Goal: Find specific page/section: Find specific page/section

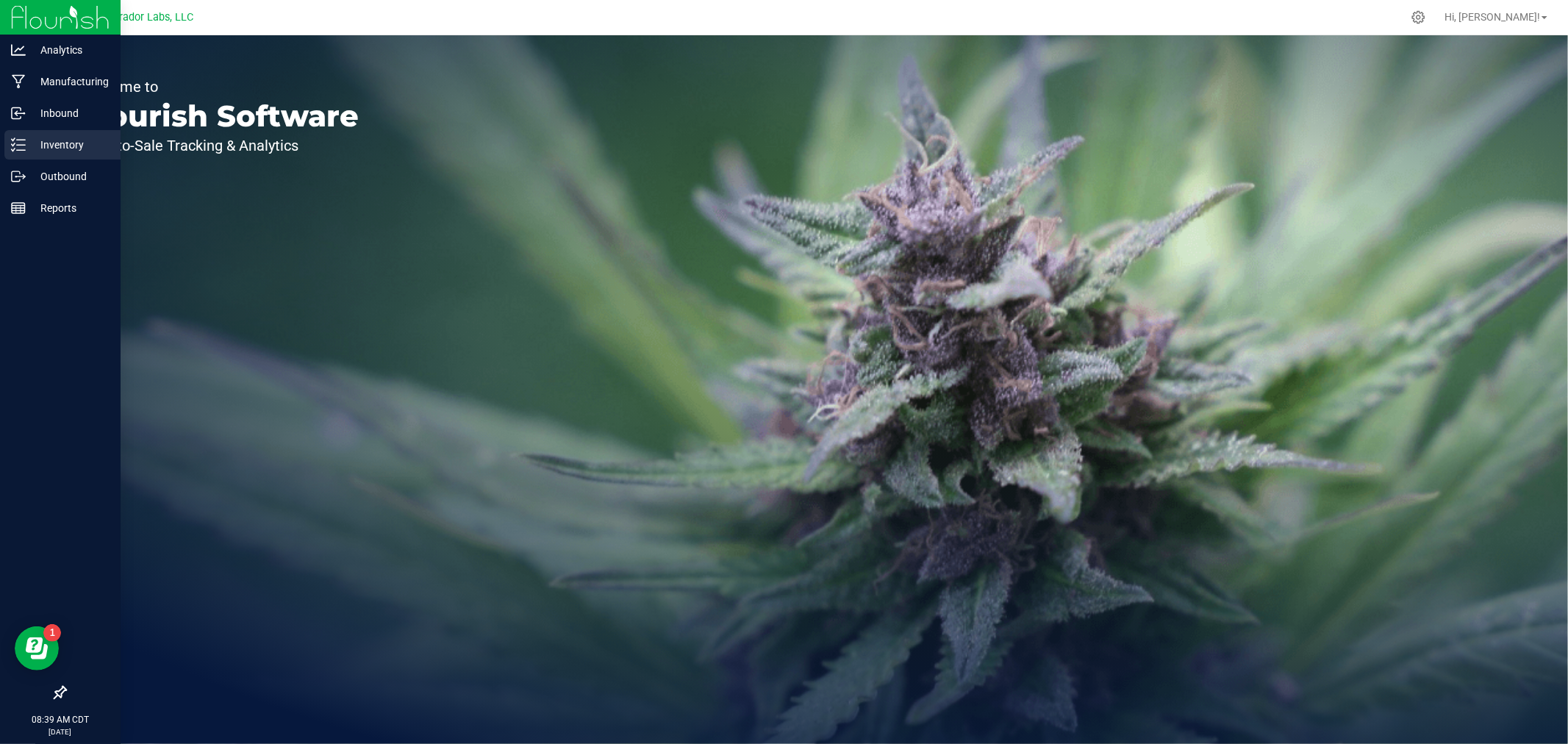
click at [26, 143] on p "Inventory" at bounding box center [69, 144] width 88 height 17
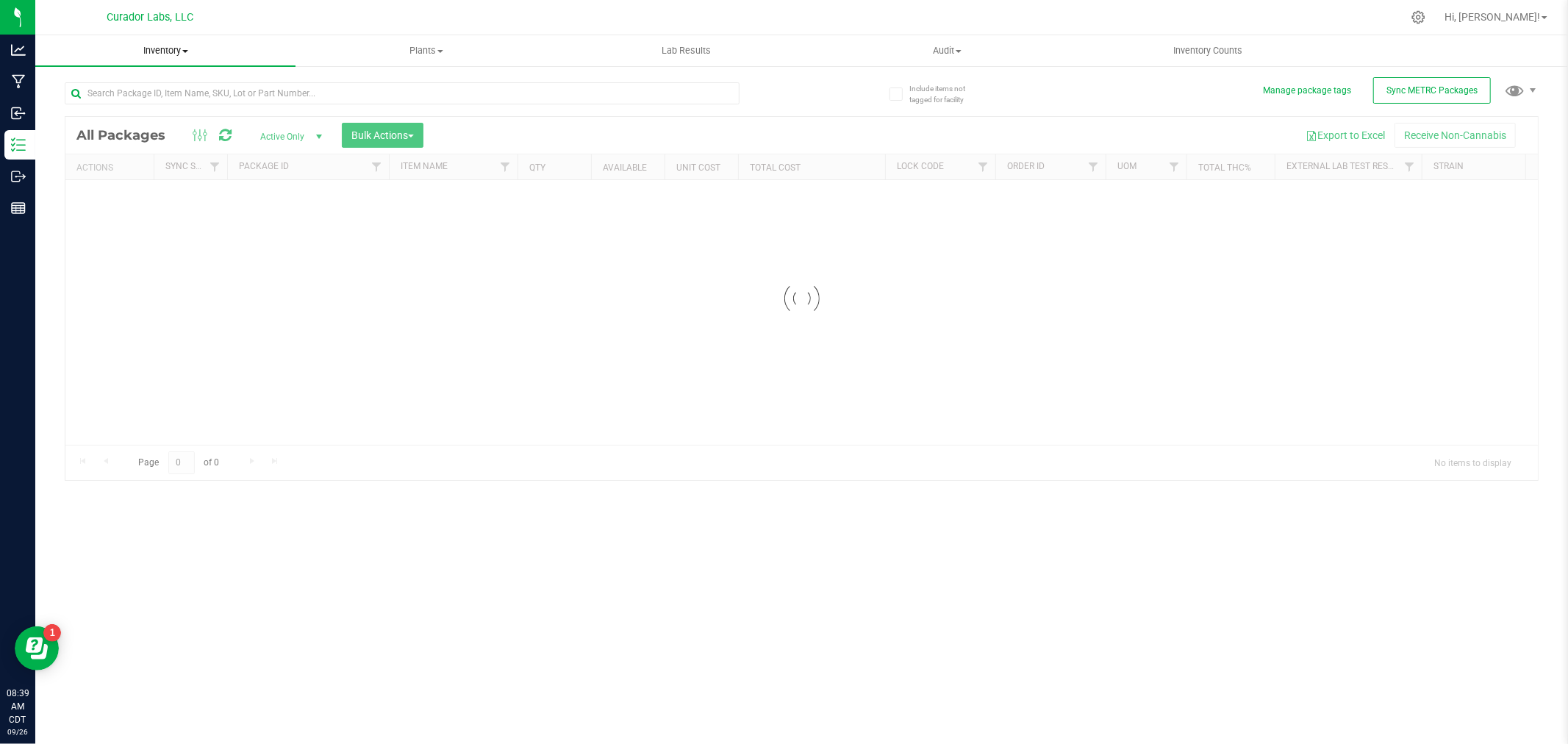
click at [159, 49] on span "Inventory" at bounding box center [165, 51] width 260 height 14
click at [129, 108] on span "All inventory" at bounding box center [85, 106] width 100 height 13
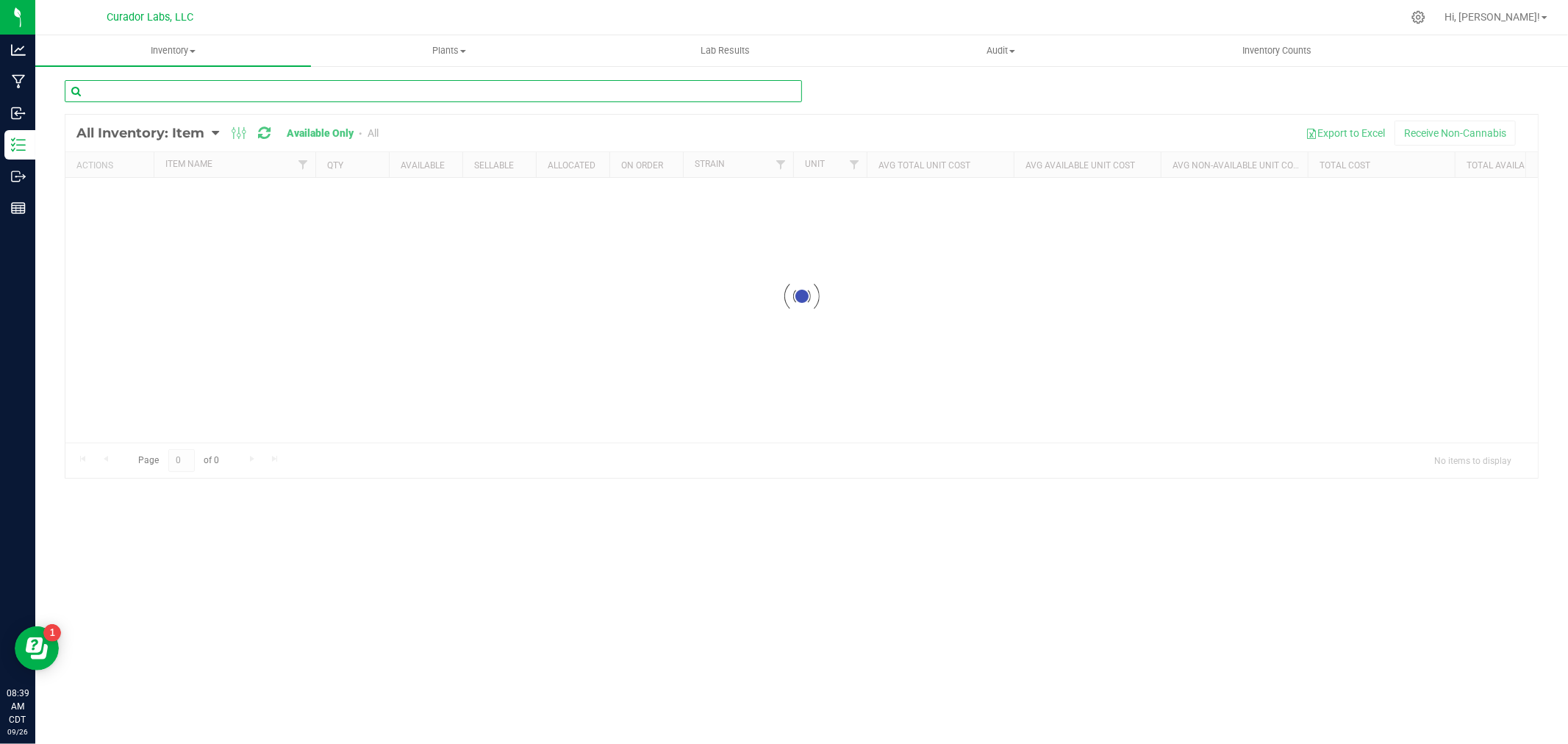
click at [148, 92] on input "text" at bounding box center [433, 91] width 737 height 22
type input "mini"
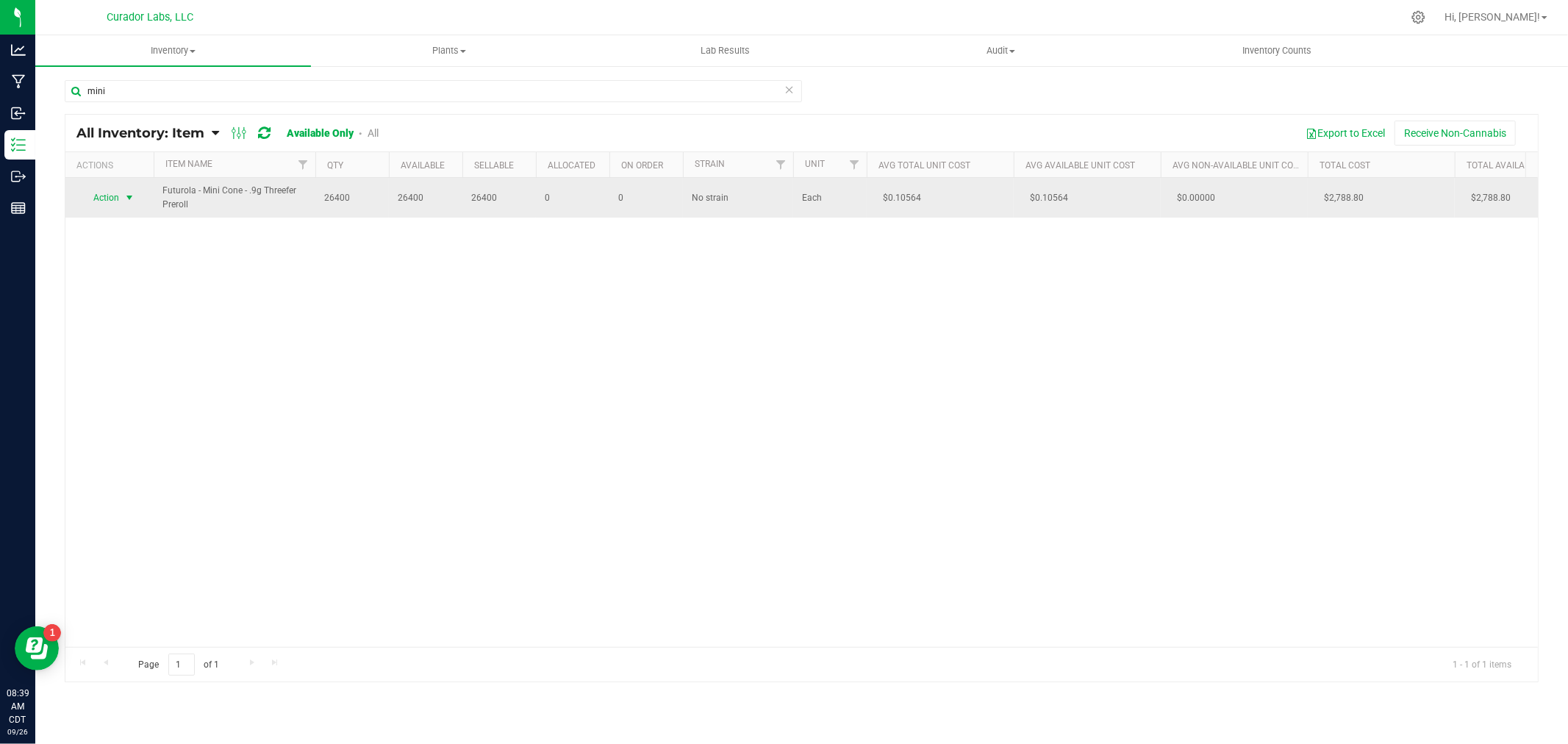
drag, startPoint x: 205, startPoint y: 207, endPoint x: 139, endPoint y: 193, distance: 67.5
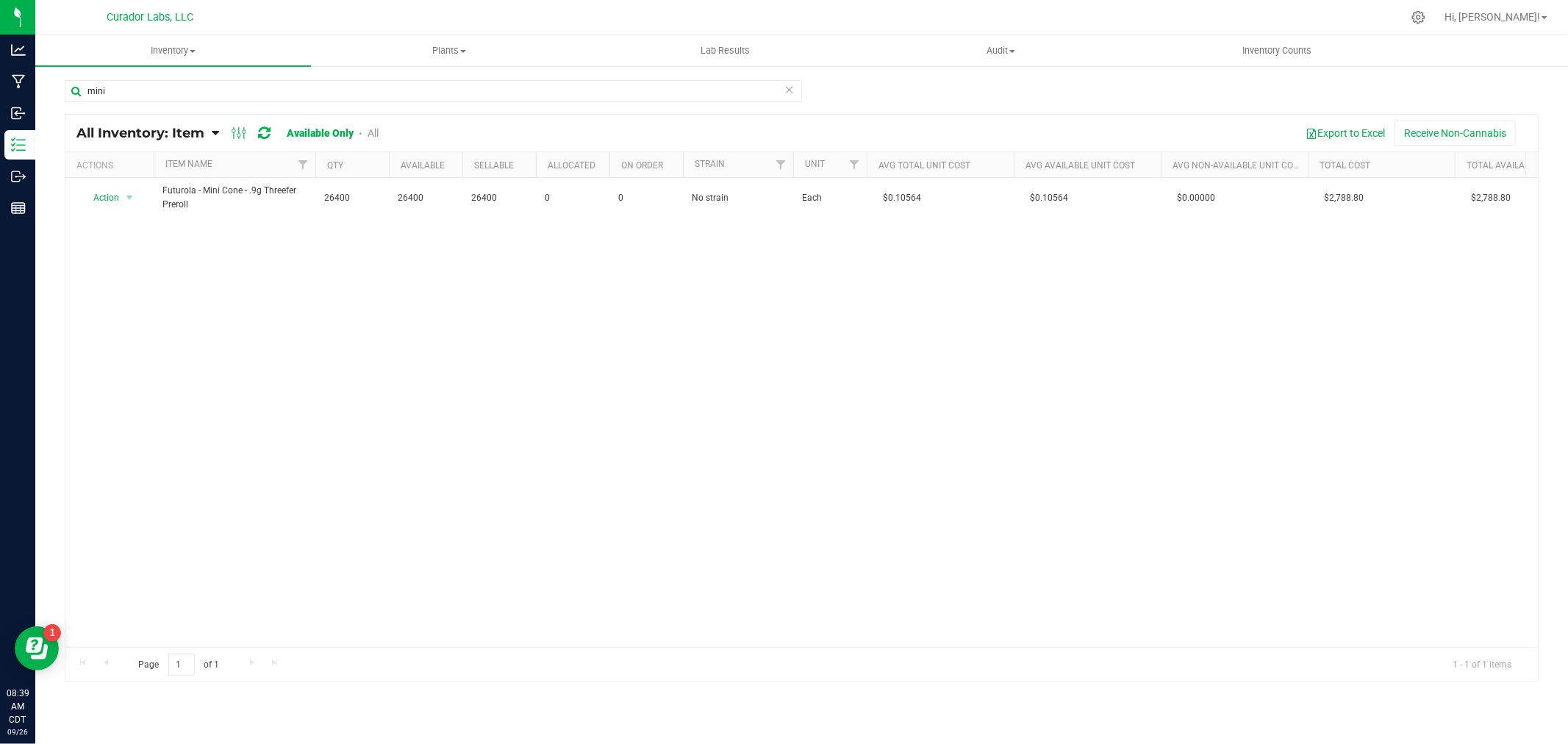
copy tr "Action Adjust qty Edit lots/costs Global inventory Locate inventory Print produ…"
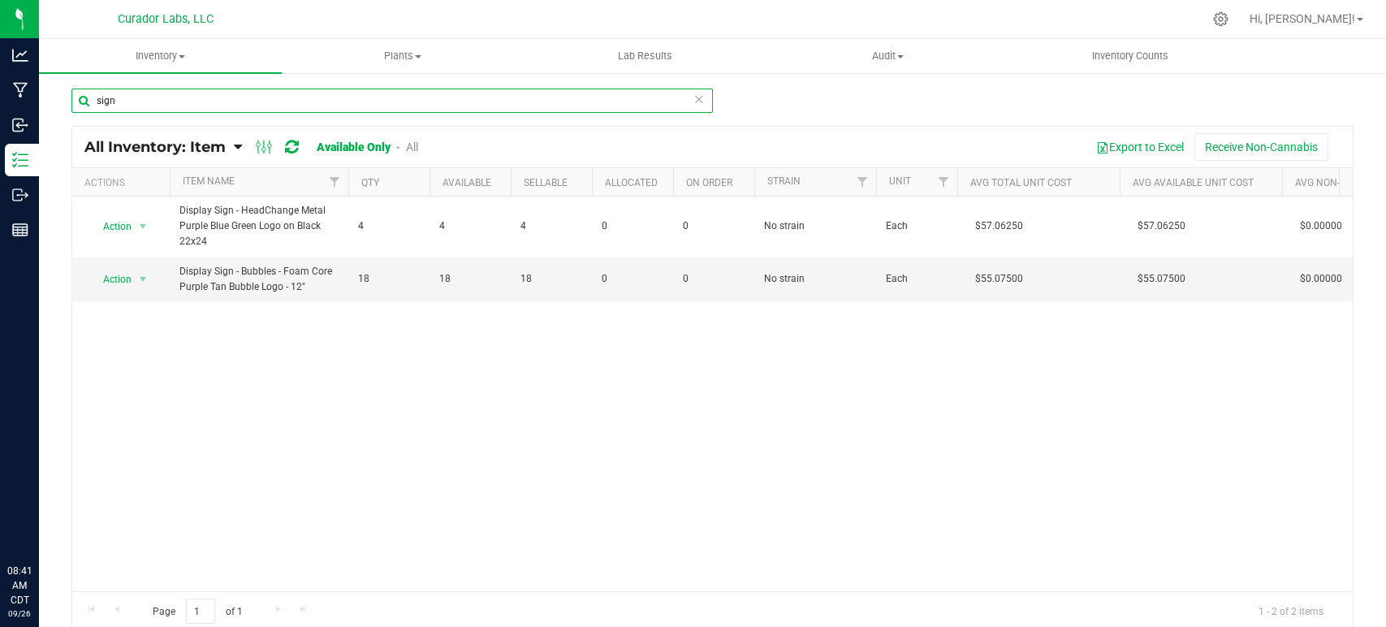
click at [204, 89] on input "sign" at bounding box center [392, 101] width 642 height 24
type input "m"
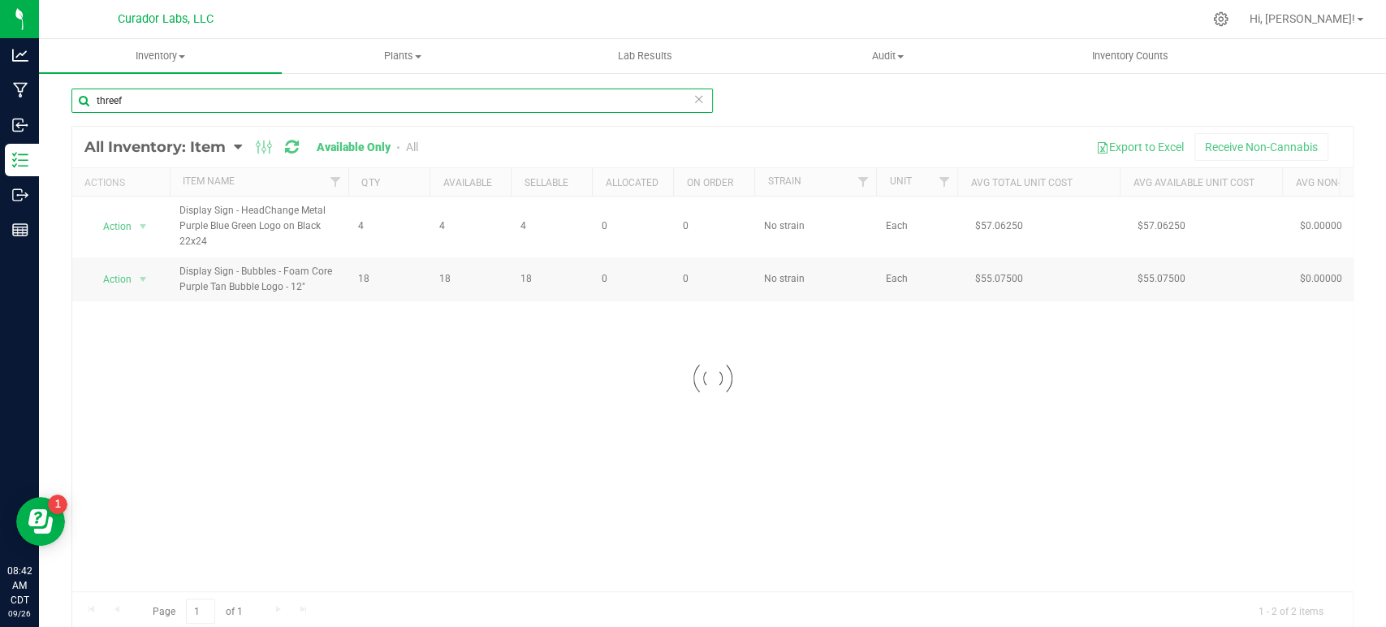
type input "threef"
